Goal: Find specific page/section

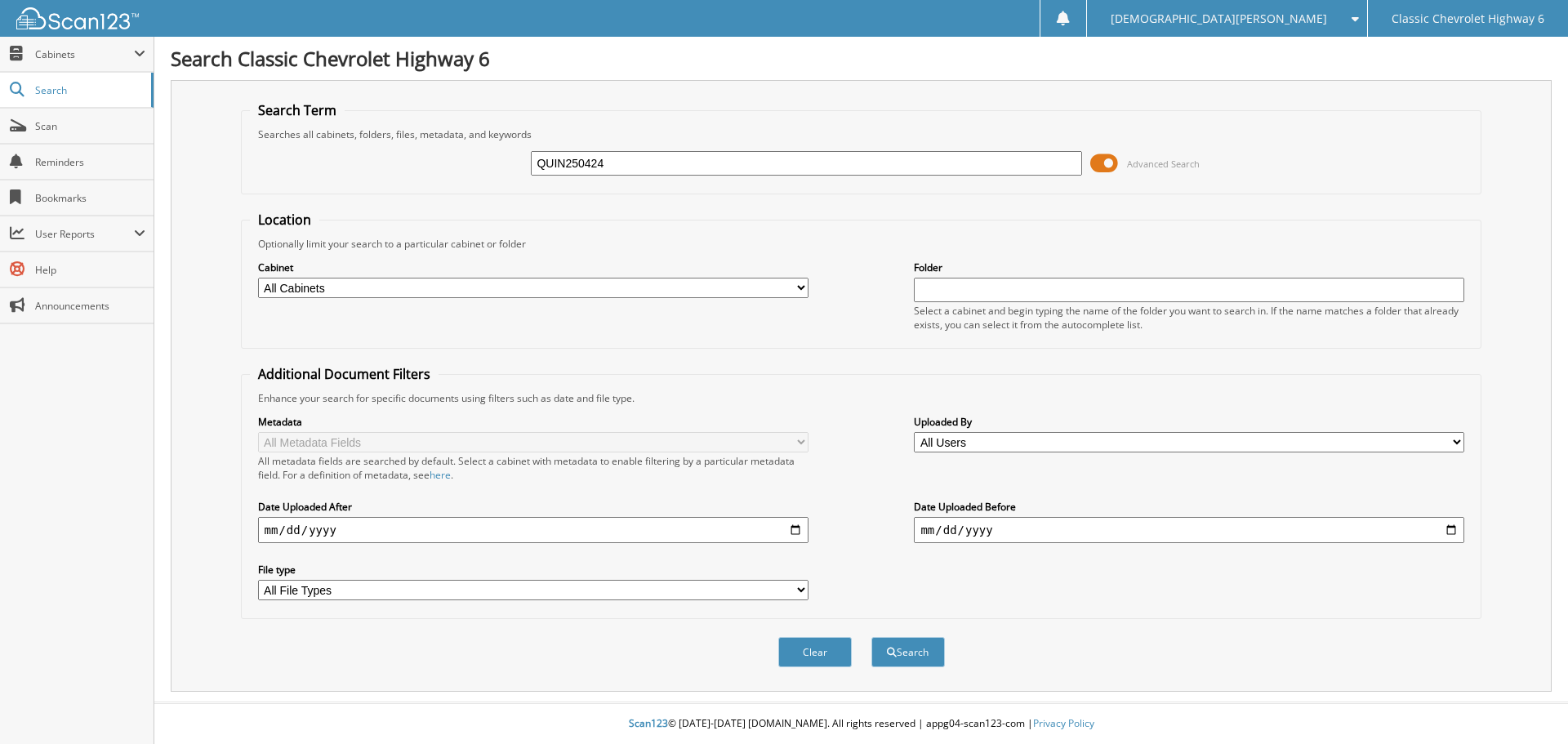
type input "QUIN250424"
click at [872, 637] on button "Search" at bounding box center [908, 652] width 73 height 30
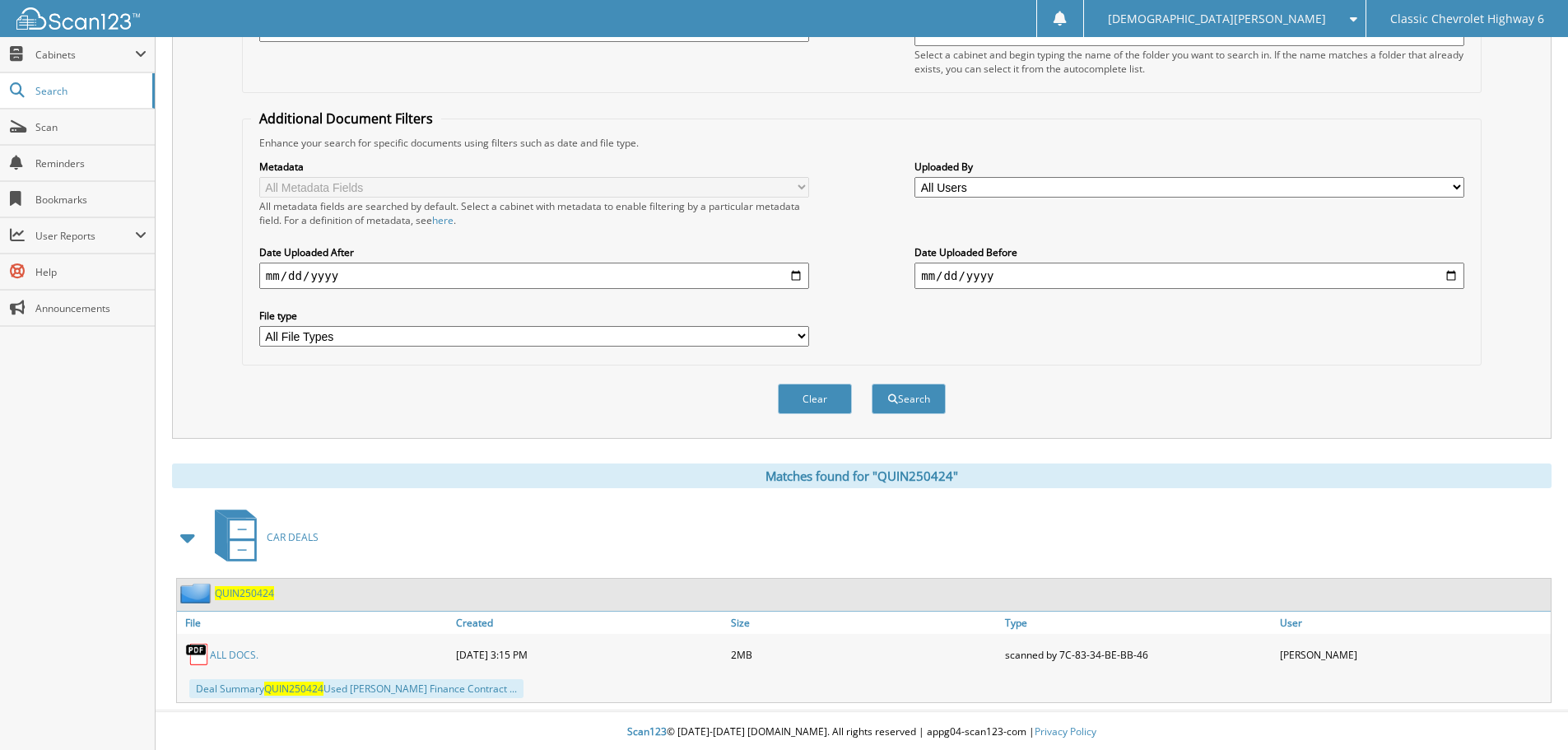
scroll to position [261, 0]
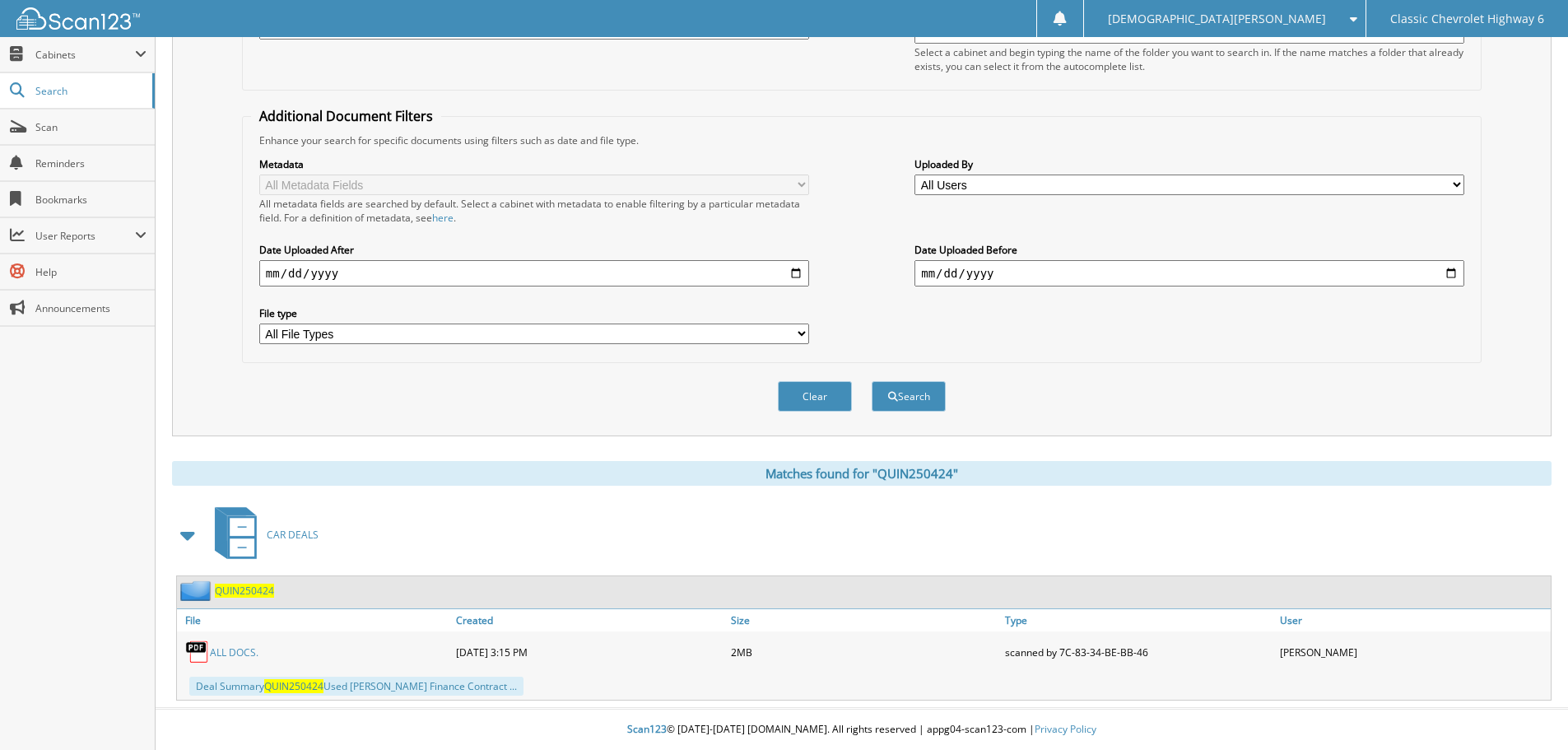
click at [226, 655] on link "ALL DOCS." at bounding box center [234, 652] width 48 height 14
